Goal: Task Accomplishment & Management: Use online tool/utility

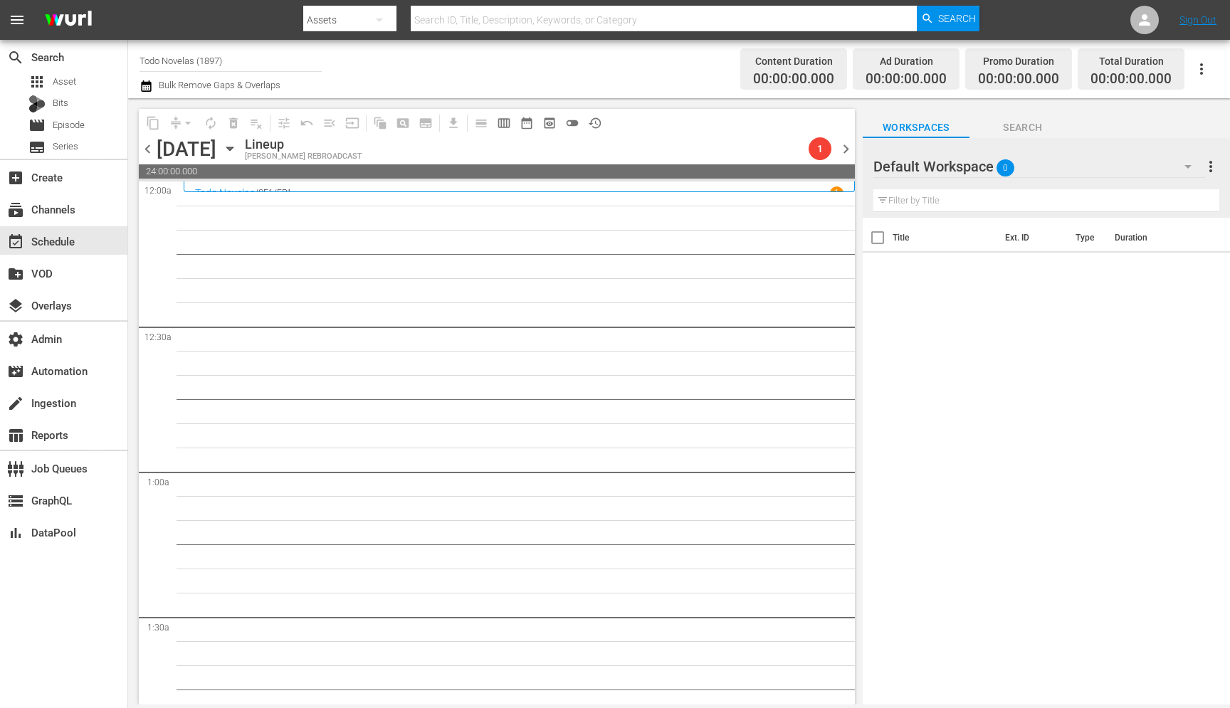
scroll to position [2877, 0]
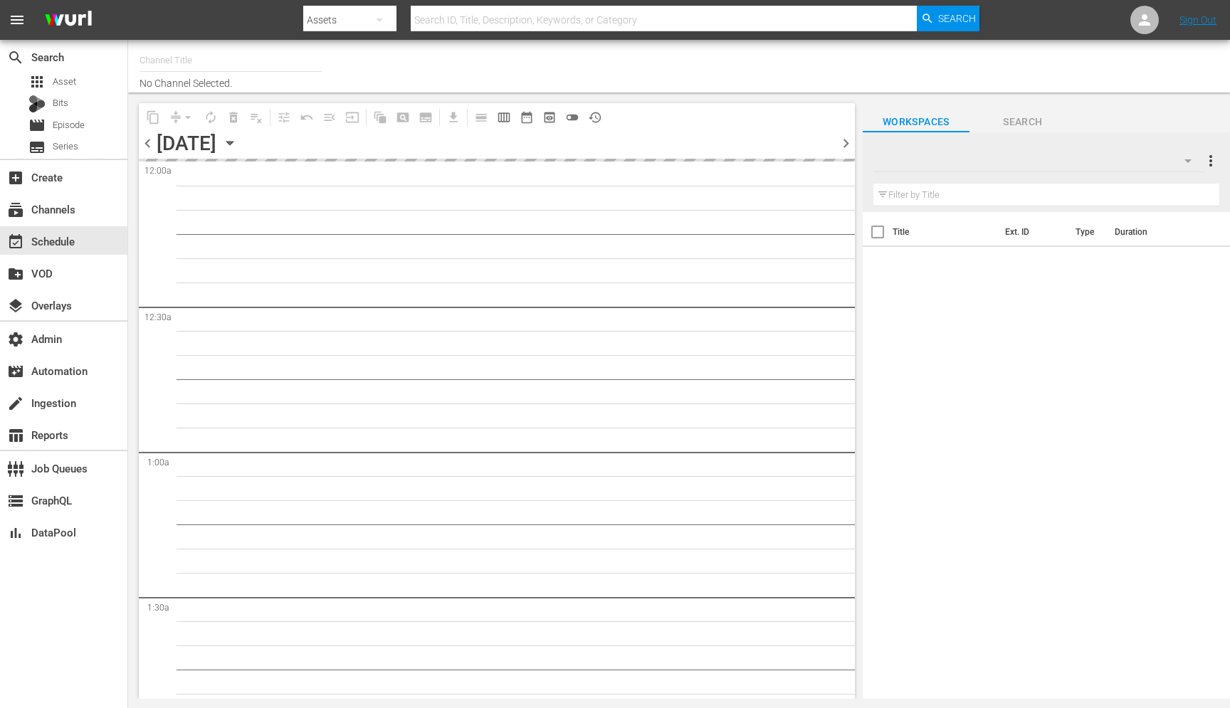
type input "Todo Novelas (1897)"
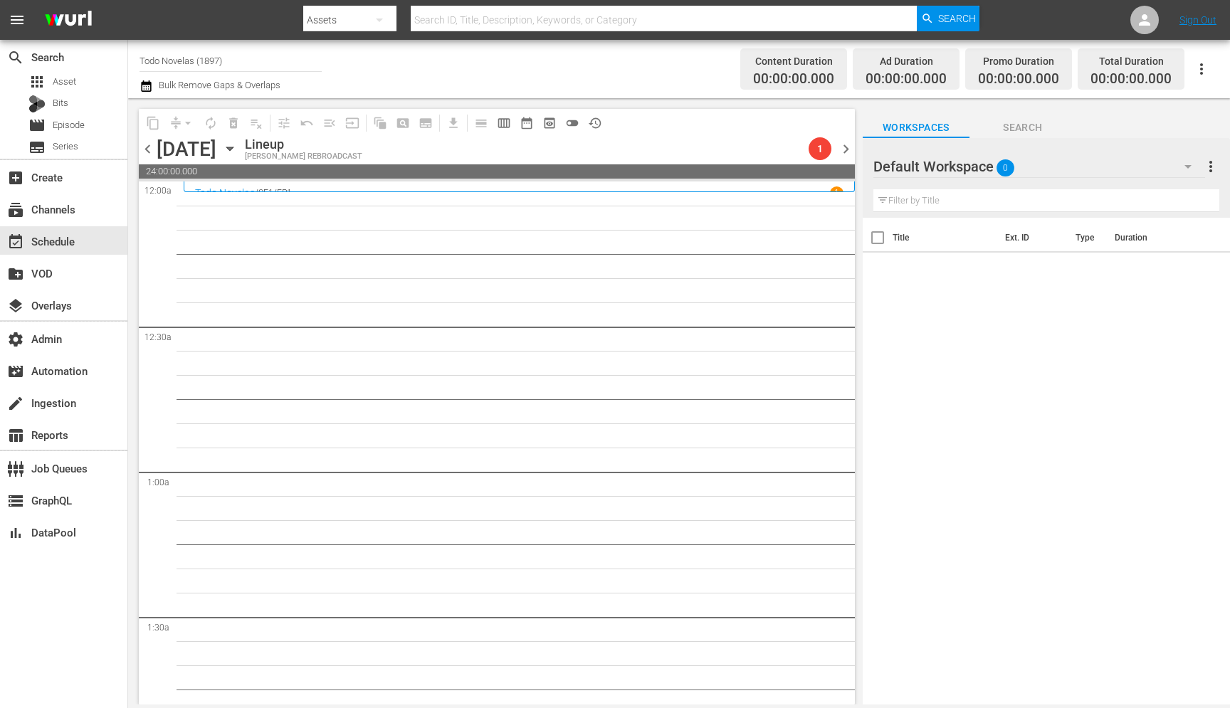
click at [292, 189] on p "EP1" at bounding box center [284, 193] width 15 height 10
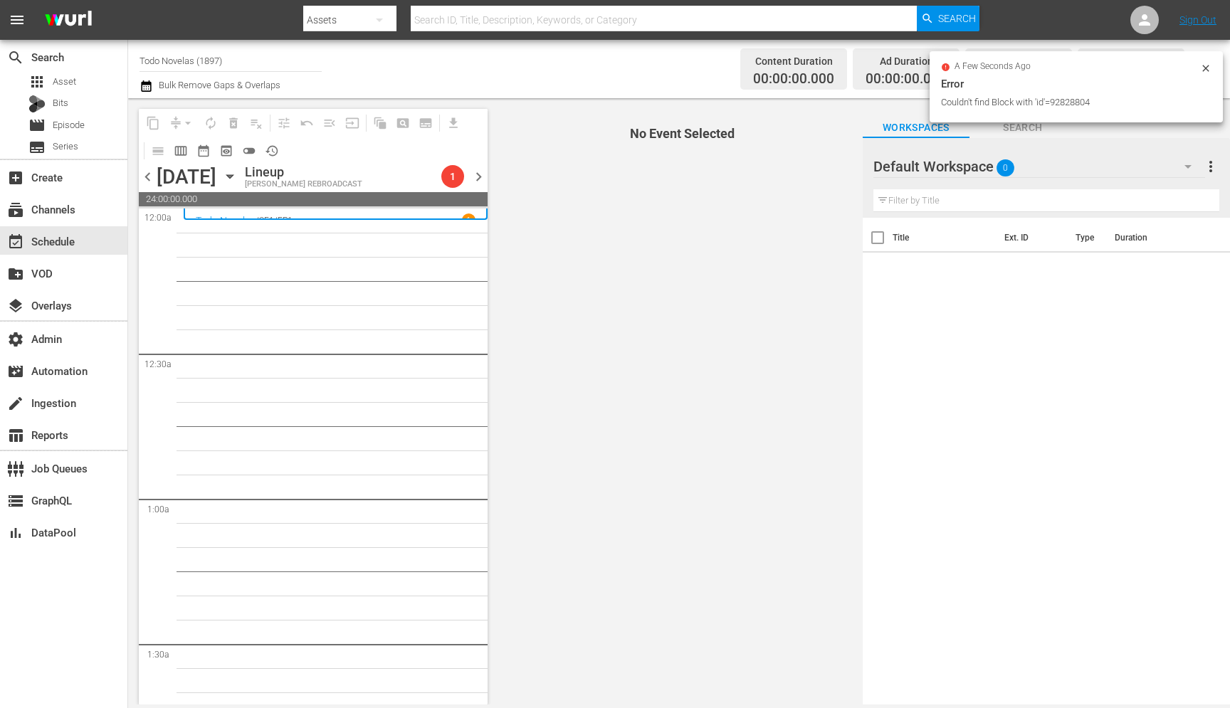
click at [472, 216] on div "1" at bounding box center [469, 221] width 14 height 14
click at [151, 185] on span "chevron_left" at bounding box center [148, 177] width 18 height 18
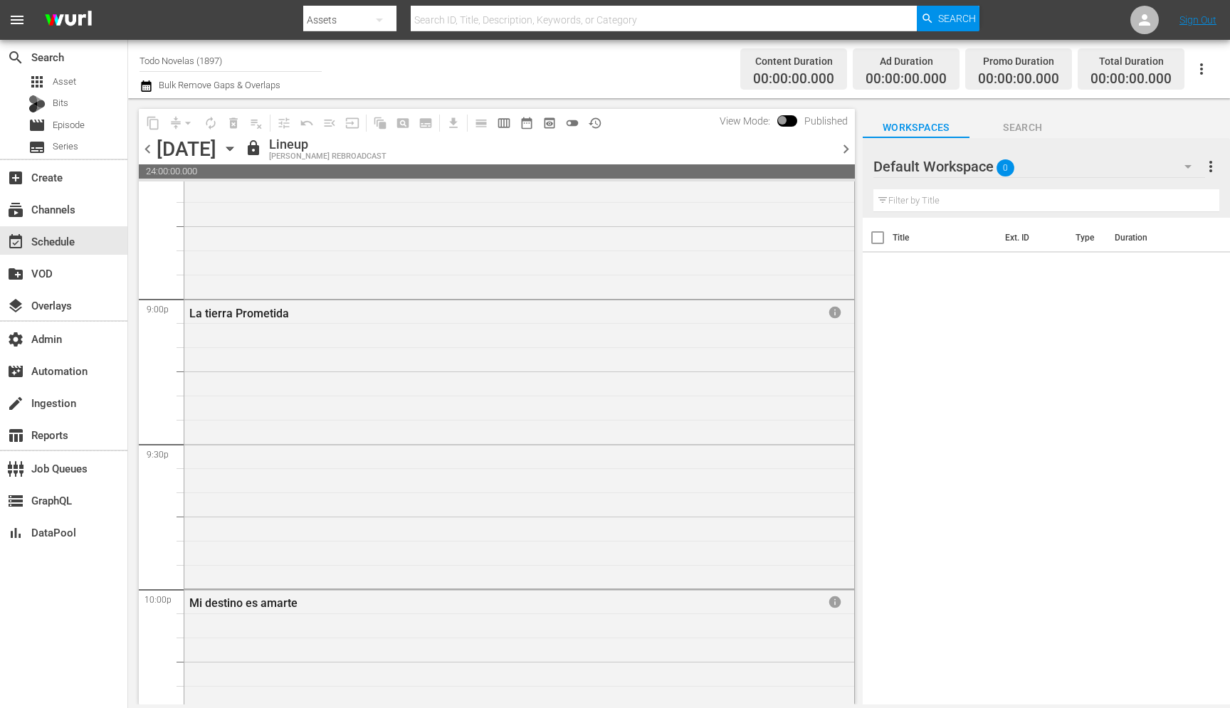
scroll to position [6451, 0]
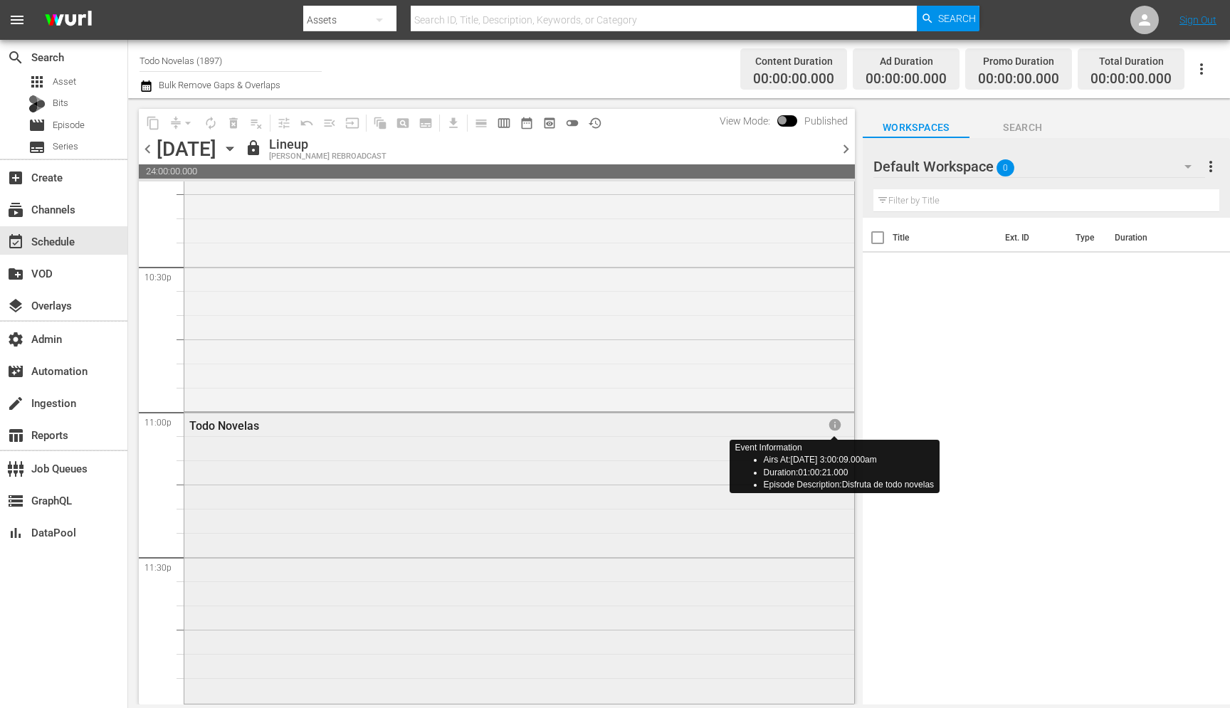
click at [836, 425] on span "info" at bounding box center [835, 425] width 14 height 14
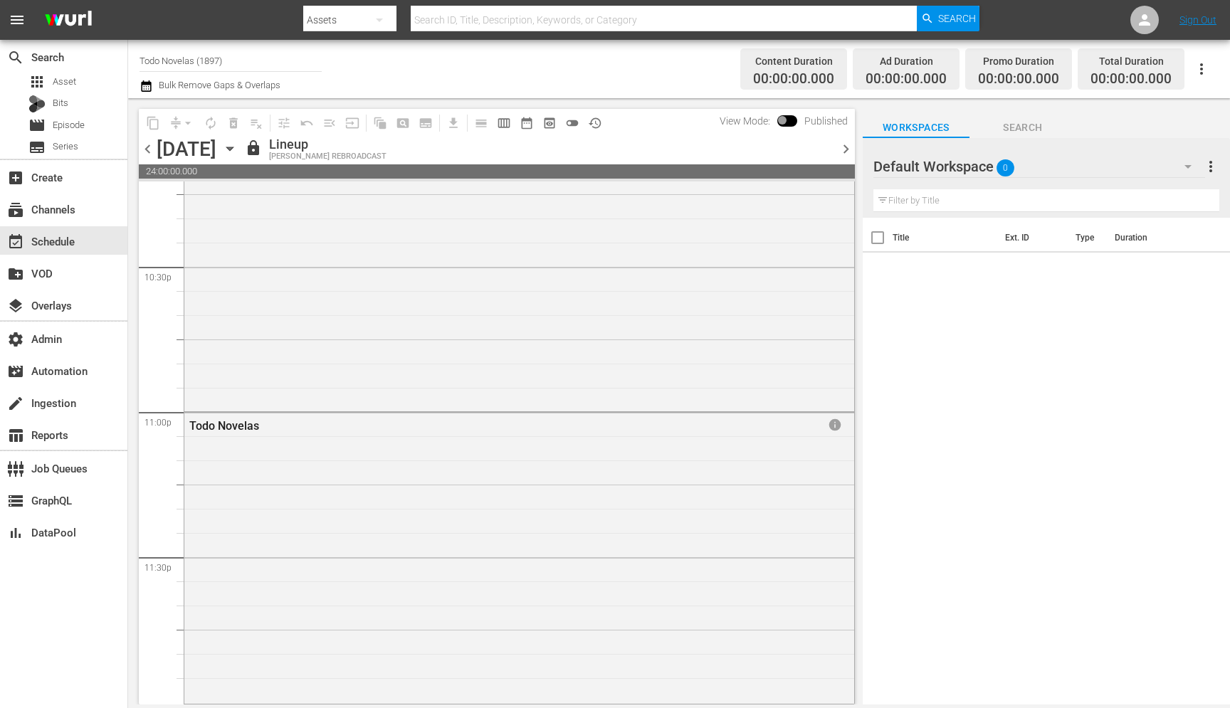
click at [850, 154] on span "chevron_right" at bounding box center [846, 149] width 18 height 18
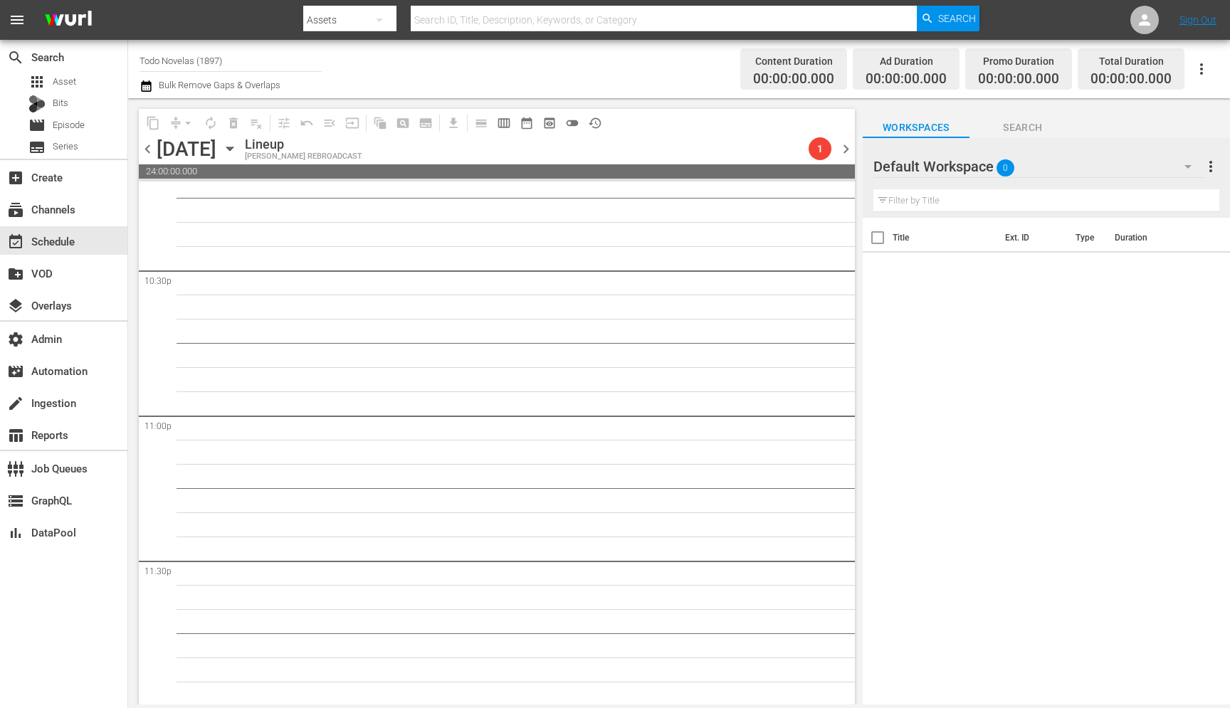
scroll to position [6423, 0]
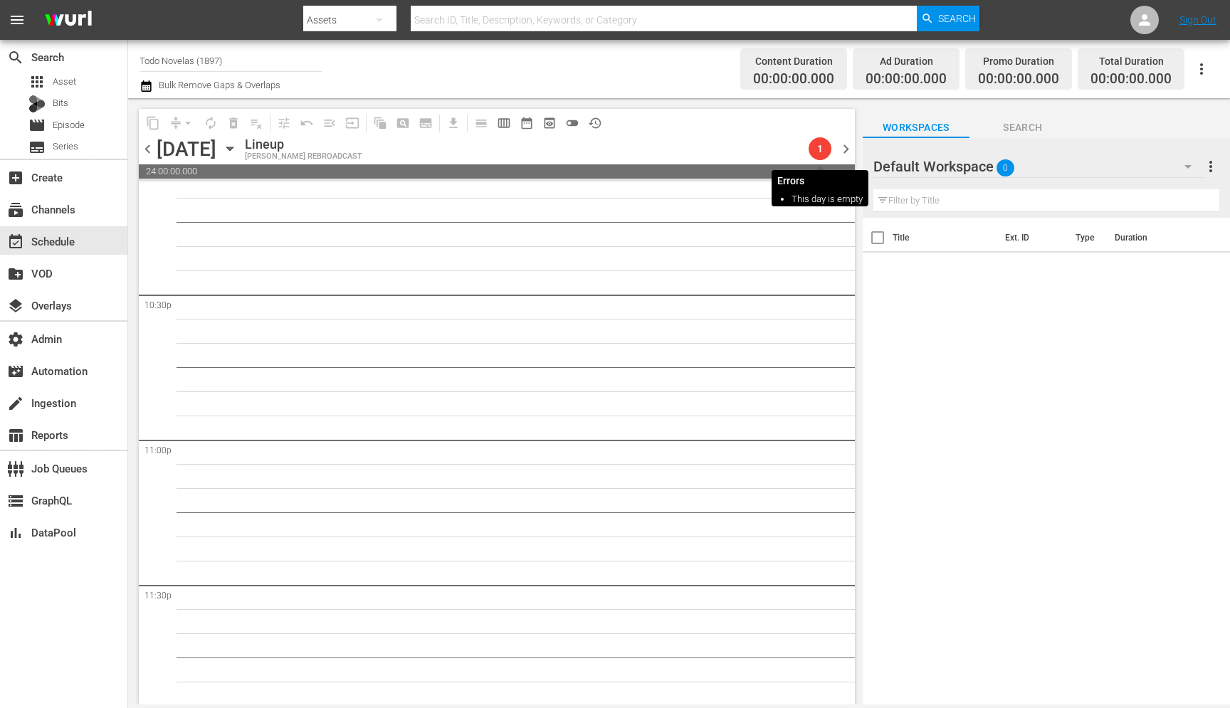
click at [830, 148] on span "1" at bounding box center [820, 148] width 23 height 11
click at [821, 149] on span "1" at bounding box center [820, 148] width 23 height 11
click at [143, 146] on span "chevron_left" at bounding box center [148, 149] width 18 height 18
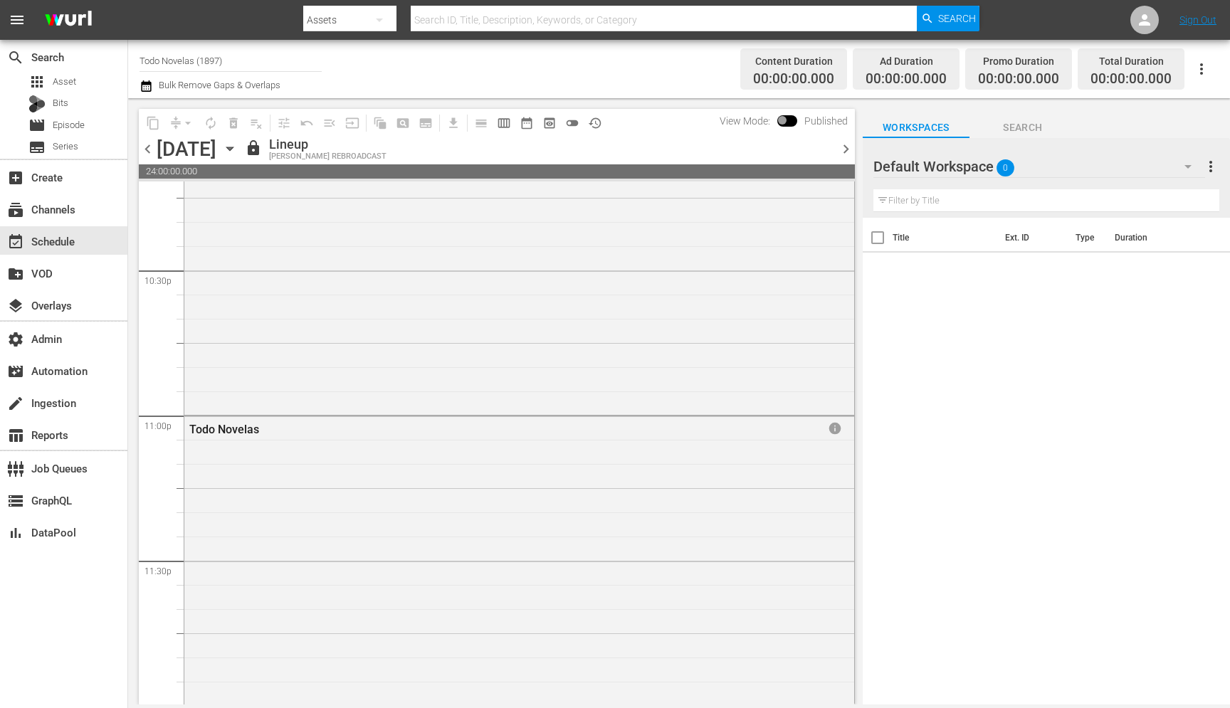
scroll to position [6423, 0]
